Goal: Navigation & Orientation: Go to known website

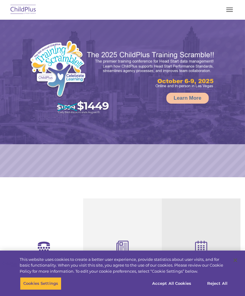
select select "MEDIUM"
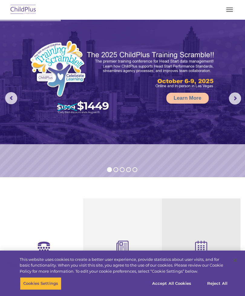
click at [26, 16] on img at bounding box center [23, 10] width 28 height 14
click at [23, 10] on img at bounding box center [23, 10] width 28 height 14
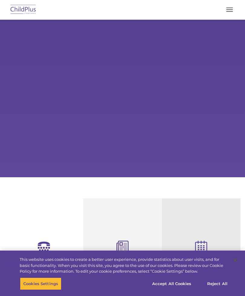
select select "MEDIUM"
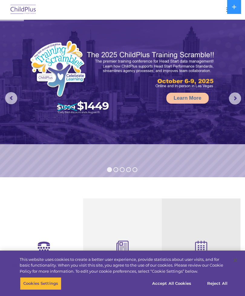
click at [233, 10] on button at bounding box center [234, 7] width 14 height 14
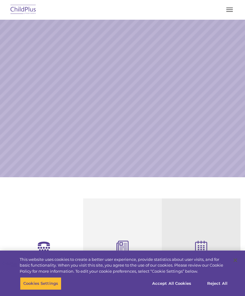
scroll to position [62, 0]
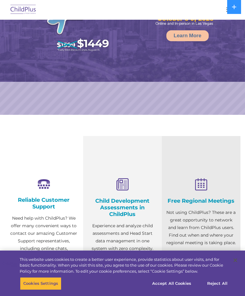
select select "MEDIUM"
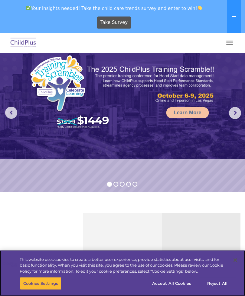
scroll to position [0, 0]
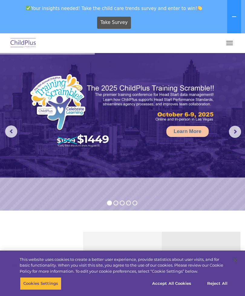
click at [17, 45] on img at bounding box center [23, 43] width 28 height 14
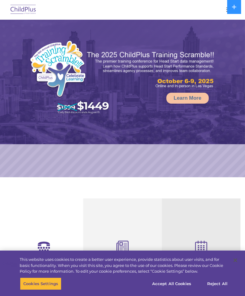
select select "MEDIUM"
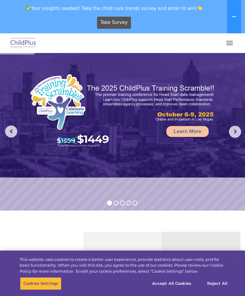
click at [237, 19] on button at bounding box center [234, 16] width 14 height 33
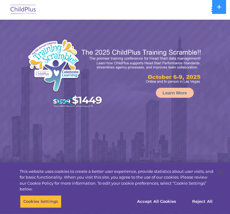
select select "MEDIUM"
